Goal: Book appointment/travel/reservation

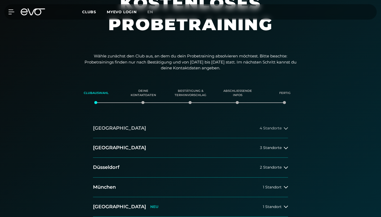
scroll to position [61, 0]
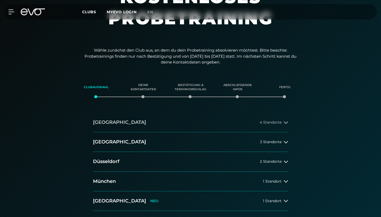
click at [271, 126] on button "[GEOGRAPHIC_DATA] 4 Standorte" at bounding box center [190, 123] width 195 height 20
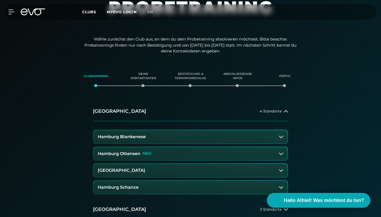
scroll to position [73, 0]
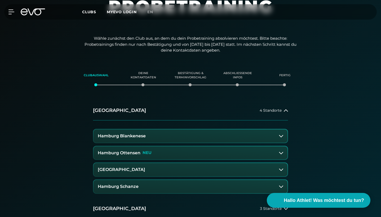
click at [223, 155] on button "Hamburg Ottensen NEU" at bounding box center [191, 153] width 194 height 13
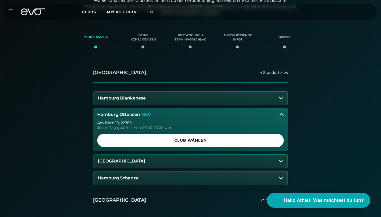
scroll to position [112, 0]
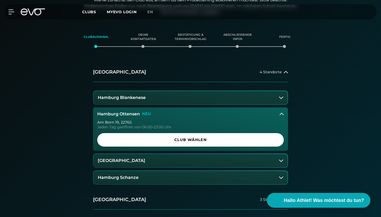
click at [207, 146] on div "[STREET_ADDRESS] Tag geöffnet von 06:00-23:00 Uhr Club wählen" at bounding box center [190, 136] width 195 height 30
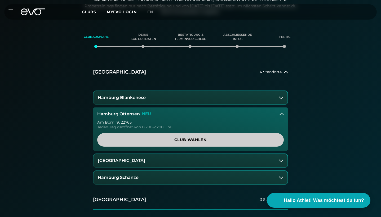
click at [202, 142] on span "Club wählen" at bounding box center [190, 140] width 187 height 14
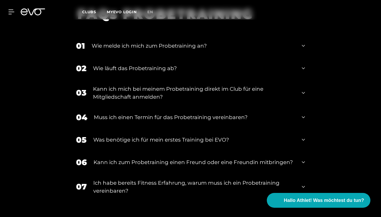
scroll to position [539, 0]
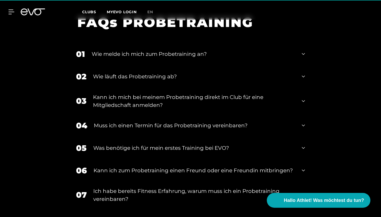
click at [256, 51] on div "Wie melde ich mich zum Probetraining an?" at bounding box center [193, 54] width 203 height 8
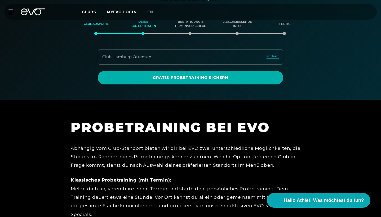
scroll to position [124, 0]
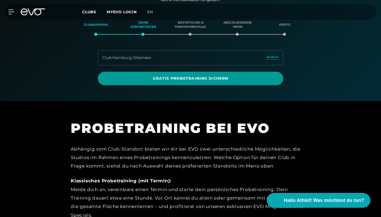
click at [219, 79] on span "Gratis Probetraining sichern" at bounding box center [190, 79] width 173 height 6
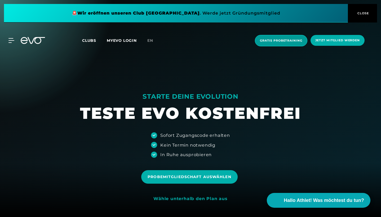
click at [285, 41] on span "Gratis Probetraining" at bounding box center [281, 40] width 42 height 5
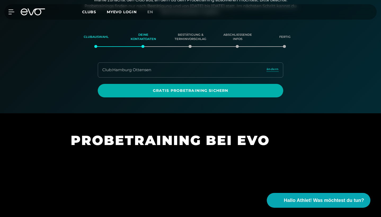
scroll to position [112, 0]
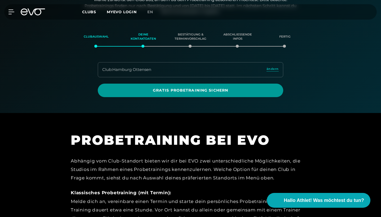
click at [231, 90] on span "Gratis Probetraining sichern" at bounding box center [190, 91] width 173 height 6
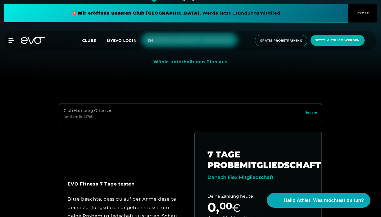
scroll to position [140, 0]
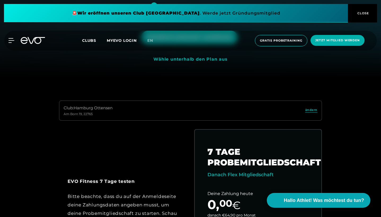
click at [242, 113] on div "Club : Hamburg Ottensen [STREET_ADDRESS]" at bounding box center [190, 111] width 263 height 20
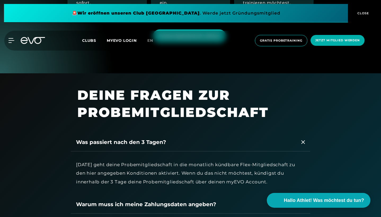
scroll to position [582, 0]
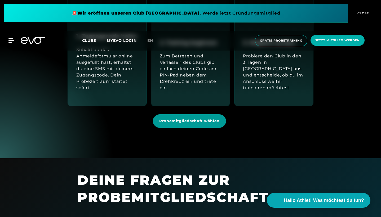
click at [224, 122] on span "Probemitgliedschaft wählen" at bounding box center [189, 121] width 73 height 14
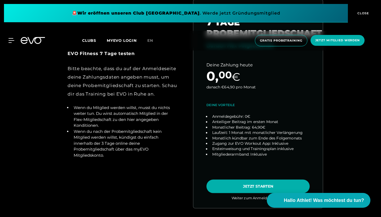
scroll to position [278, 0]
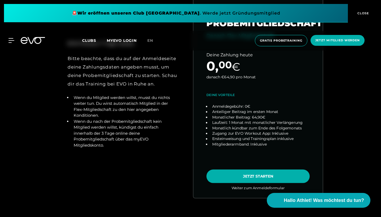
click at [273, 176] on link "choose plan" at bounding box center [257, 94] width 129 height 208
